Goal: Task Accomplishment & Management: Manage account settings

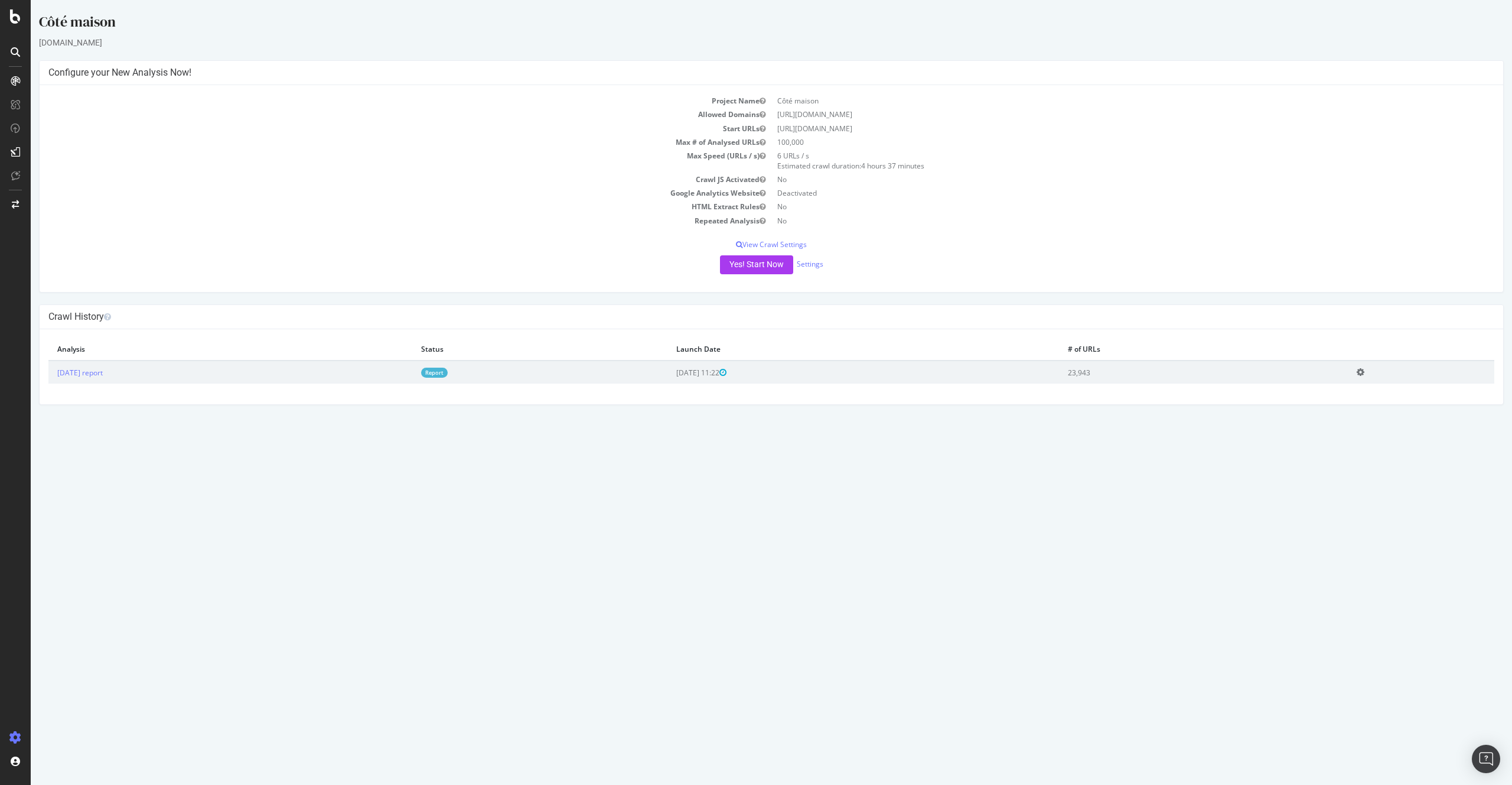
click at [945, 394] on div "× Fermer Delete Analysis ? Are you sure you want to delete the analysis "[DATE]…" at bounding box center [771, 367] width 1464 height 75
click at [802, 263] on link "Settings" at bounding box center [811, 263] width 27 height 10
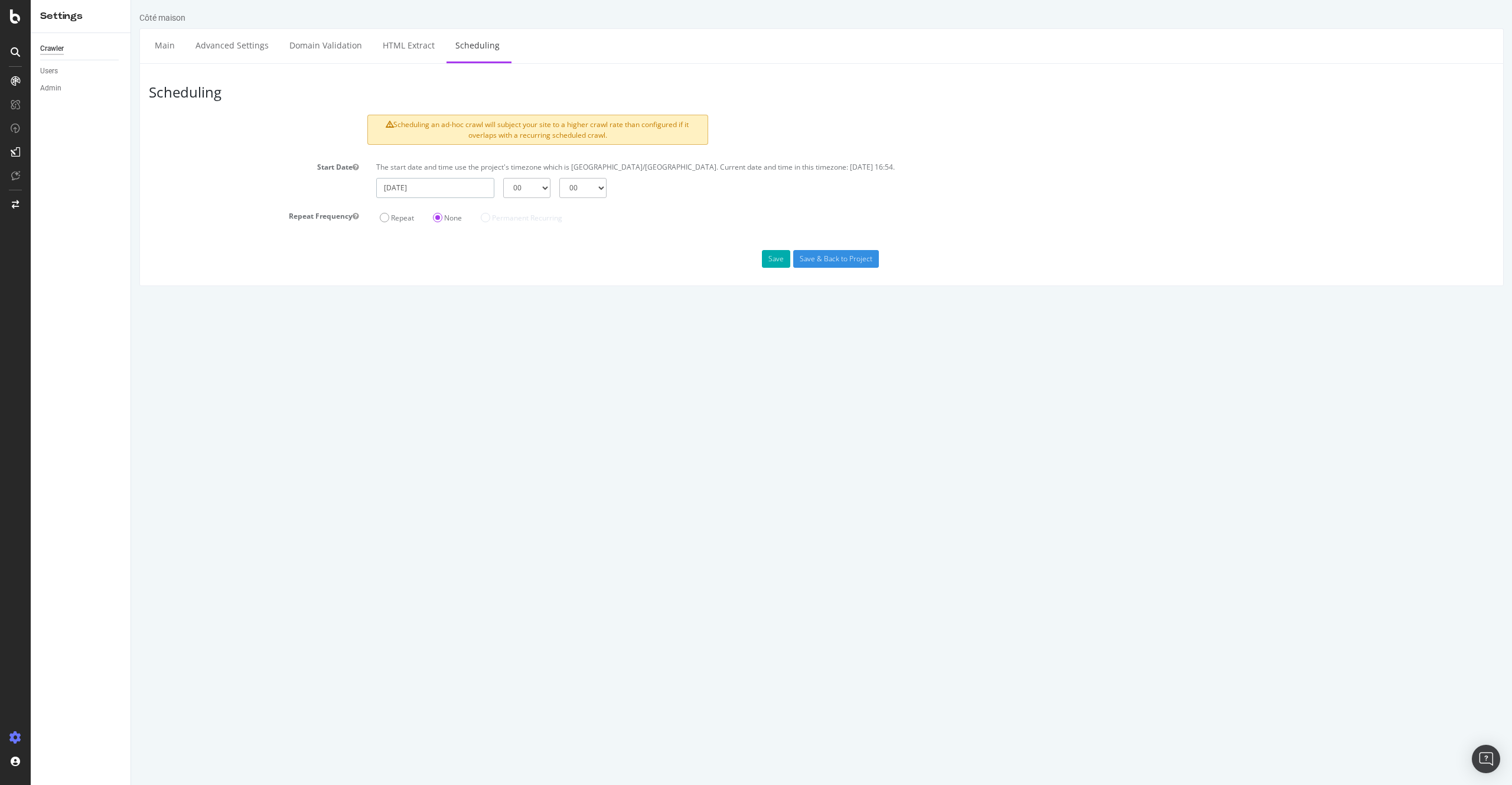
click at [440, 192] on input "[DATE]" at bounding box center [435, 188] width 118 height 20
click at [471, 285] on td "17" at bounding box center [474, 286] width 29 height 18
type input "[DATE]"
click at [522, 192] on select "00 01 02 03 04 05 06 07 08 09 10 11 12 13 14 15 16 17 18 19 20 21 22 23" at bounding box center [527, 188] width 47 height 20
click at [507, 189] on select "00 01 02 03 04 05 06 07 08 09 10 11 12 13 14 15 16 17 18 19 20 21 22 23" at bounding box center [527, 188] width 47 height 20
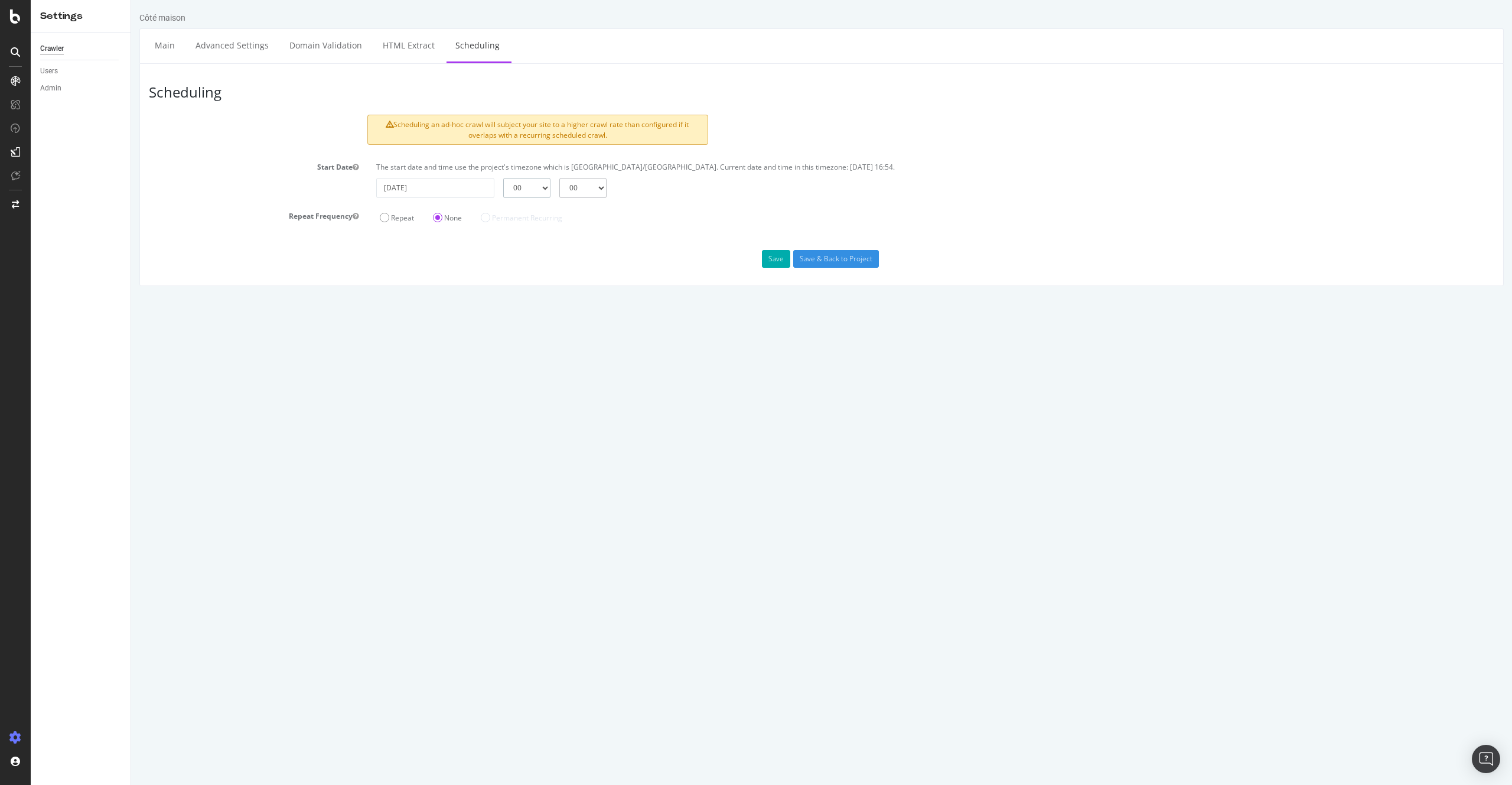
select select "5"
click at [503, 178] on select "00 01 02 03 04 05 06 07 08 09 10 11 12 13 14 15 16 17 18 19 20 21 22 23" at bounding box center [527, 188] width 47 height 20
click at [583, 179] on select "00 15 30 45" at bounding box center [583, 188] width 47 height 20
select select "30"
click at [559, 178] on select "00 15 30 45" at bounding box center [583, 188] width 47 height 20
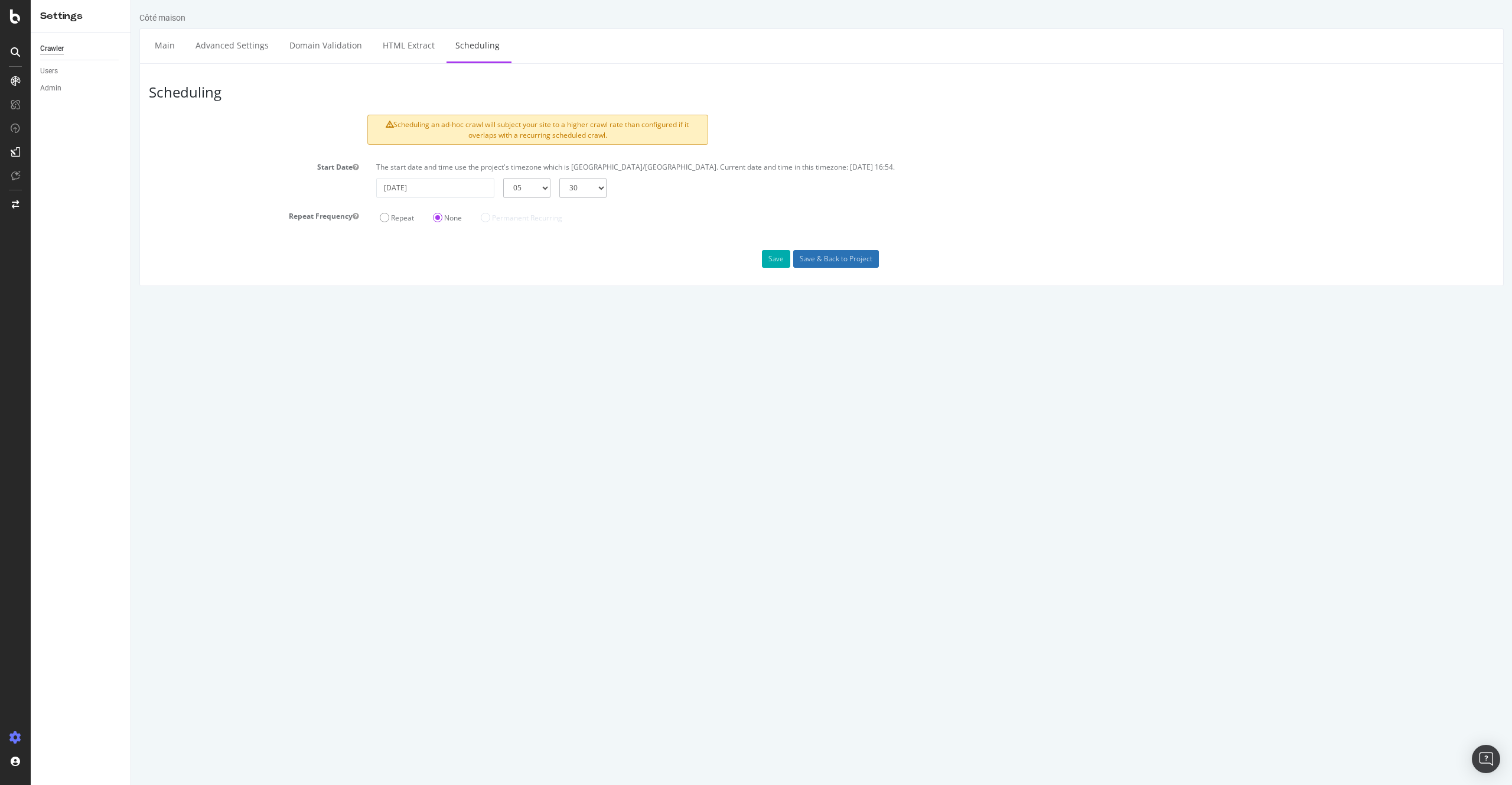
click at [850, 259] on input "Save & Back to Project" at bounding box center [836, 259] width 86 height 18
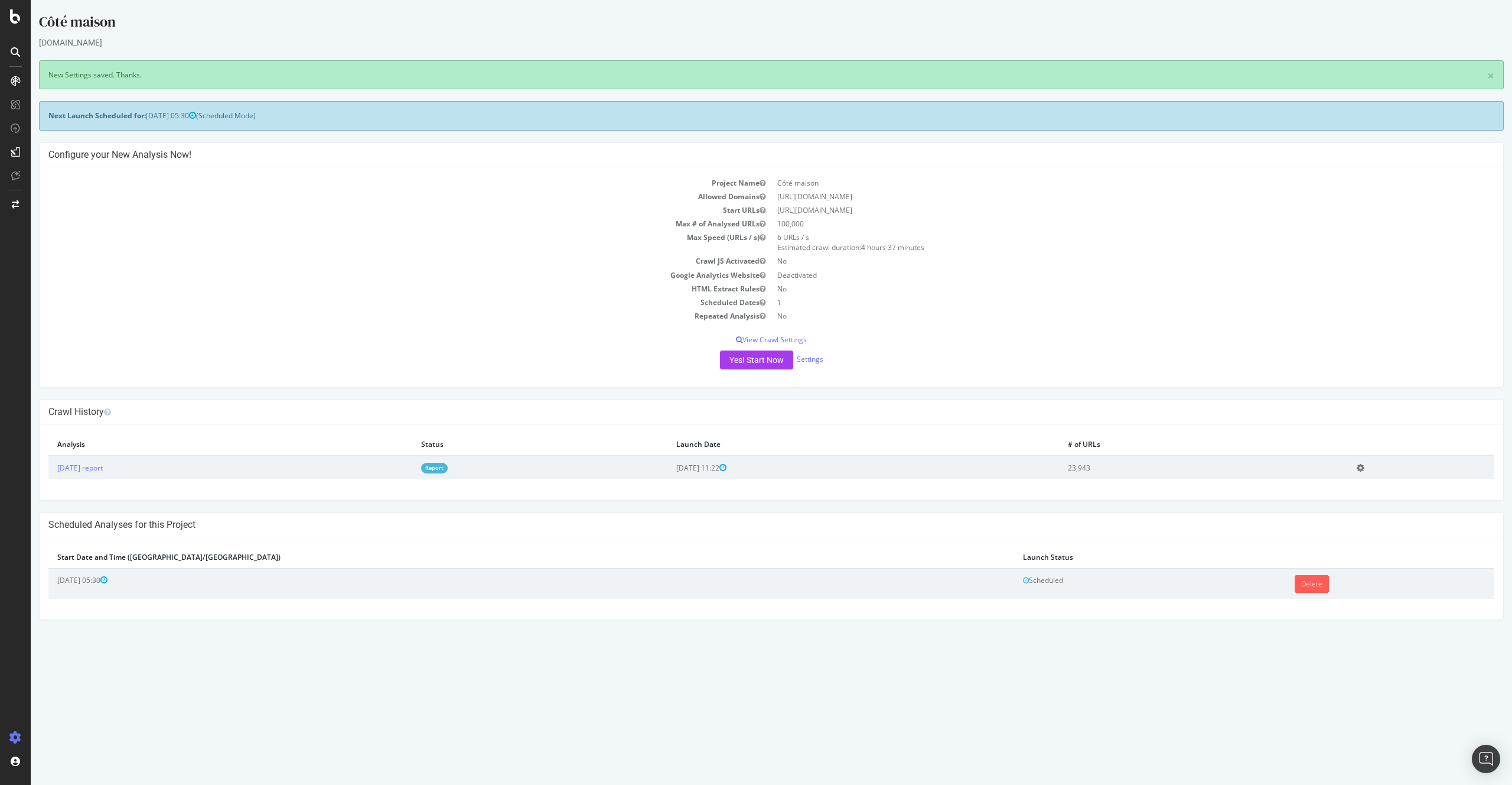
click at [411, 237] on td "Max Speed (URLs / s)" at bounding box center [410, 242] width 723 height 24
click at [355, 218] on td "Max # of Analysed URLs" at bounding box center [410, 223] width 723 height 13
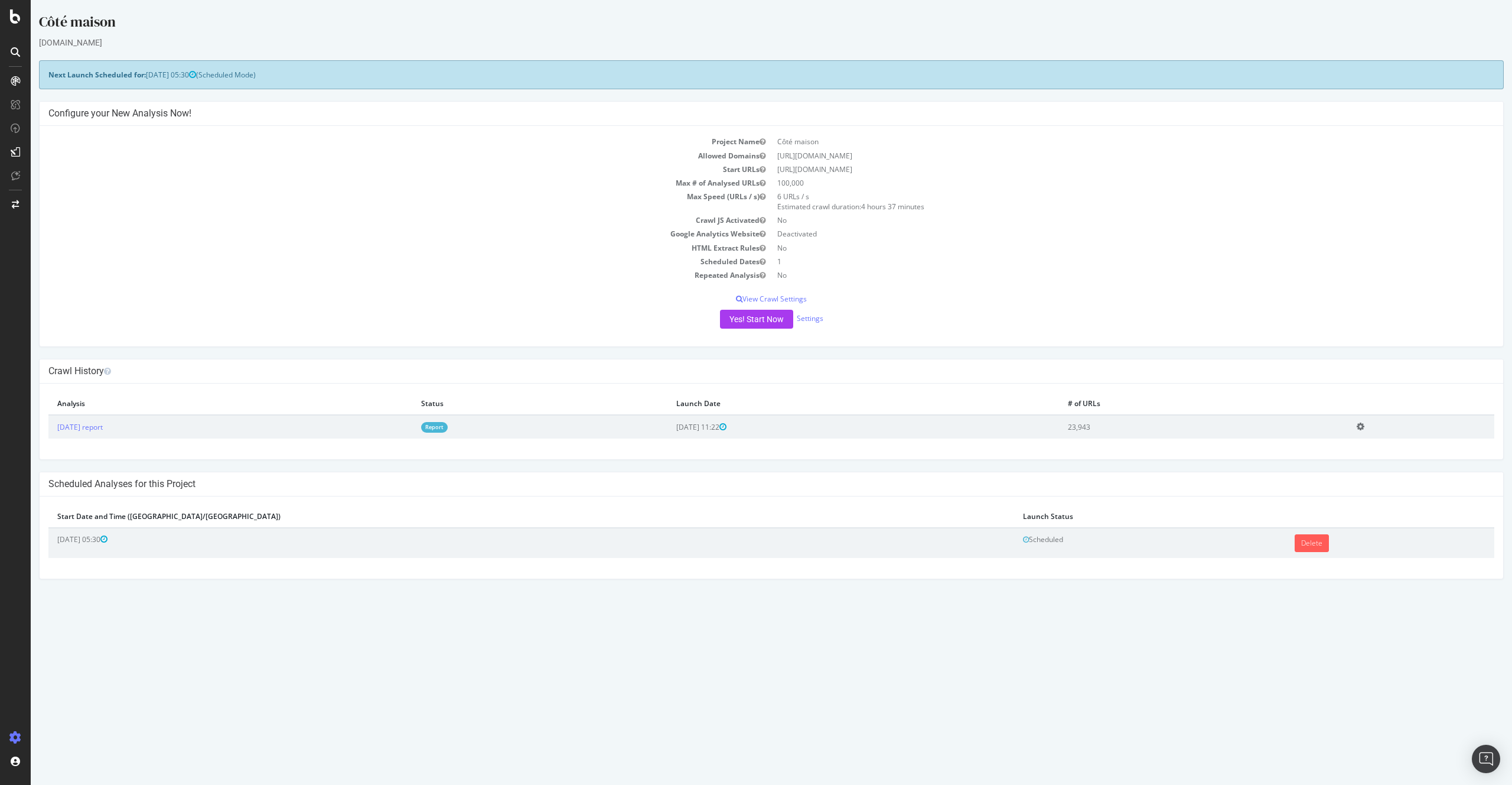
click at [539, 257] on td "Scheduled Dates" at bounding box center [410, 261] width 723 height 13
click at [359, 591] on html "Côté maison www.cotemaison.fr × × Next Launch Scheduled for: 2025-09-17 05:30 (…" at bounding box center [771, 295] width 1481 height 591
